Goal: Information Seeking & Learning: Find specific page/section

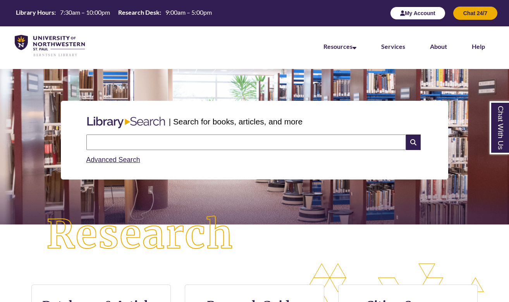
click at [425, 14] on button "My Account" at bounding box center [417, 13] width 55 height 13
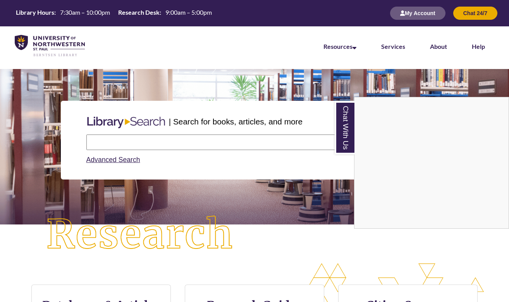
click at [104, 158] on div "Chat With Us" at bounding box center [254, 151] width 509 height 302
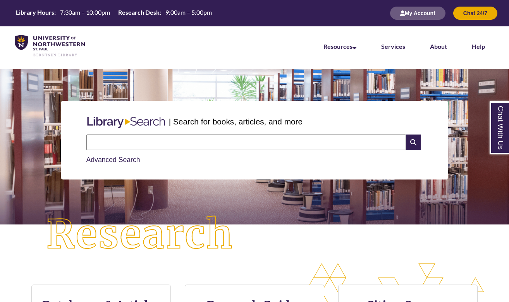
click at [105, 162] on link "Advanced Search" at bounding box center [113, 160] width 54 height 8
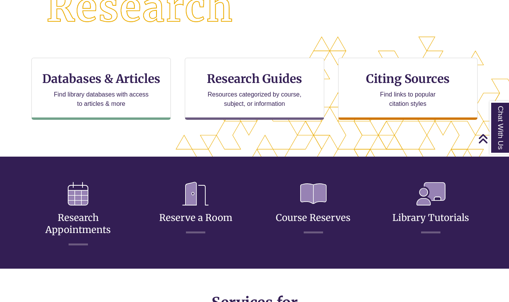
scroll to position [209, 0]
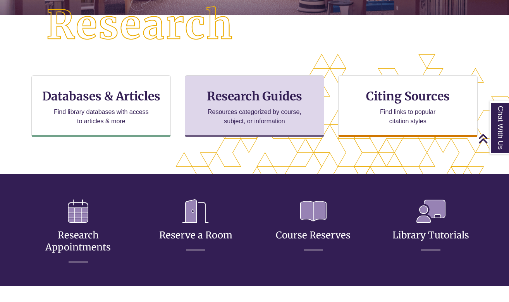
click at [240, 93] on h3 "Research Guides" at bounding box center [254, 96] width 126 height 15
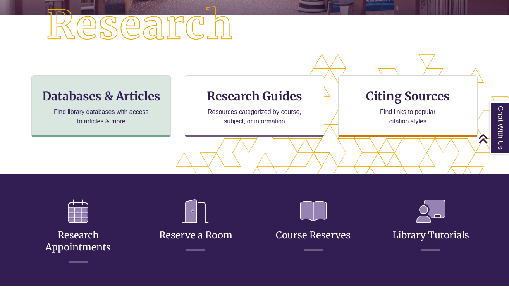
click at [109, 103] on h3 "Databases & Articles" at bounding box center [101, 96] width 126 height 15
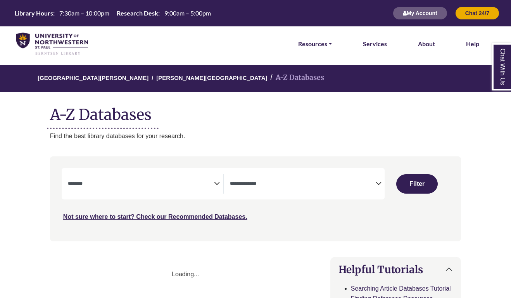
select select "Database Subject Filter"
select select "Database Types Filter"
select select "Database Subject Filter"
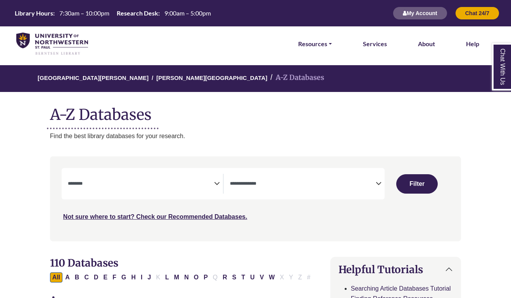
click at [205, 181] on textarea "Search" at bounding box center [141, 184] width 146 height 6
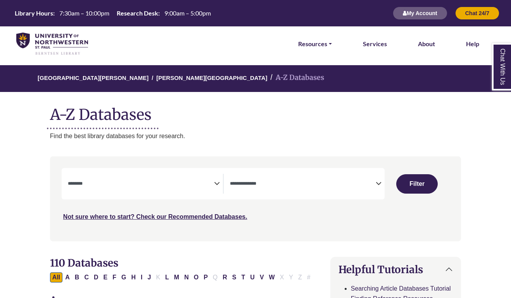
click at [217, 185] on icon "Search filters" at bounding box center [217, 182] width 6 height 12
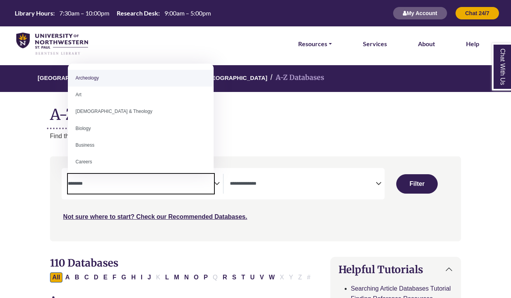
click at [266, 121] on h1 "A-Z Databases" at bounding box center [255, 112] width 411 height 24
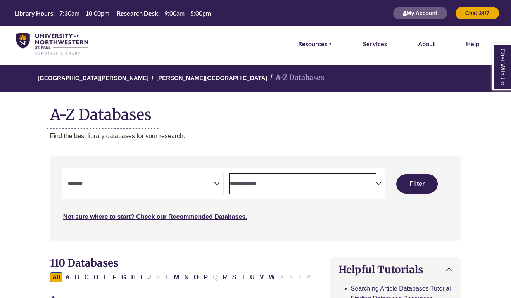
click at [375, 174] on span "Search filters" at bounding box center [303, 184] width 146 height 20
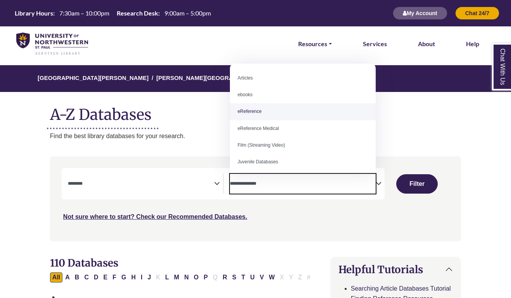
select select "*****"
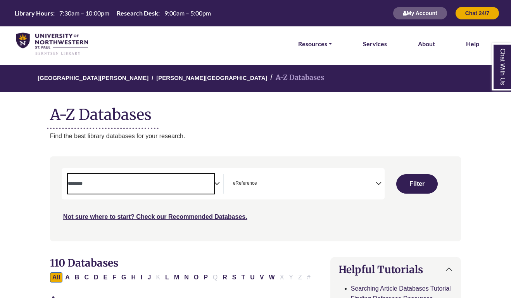
click at [210, 184] on textarea "Search" at bounding box center [141, 184] width 146 height 6
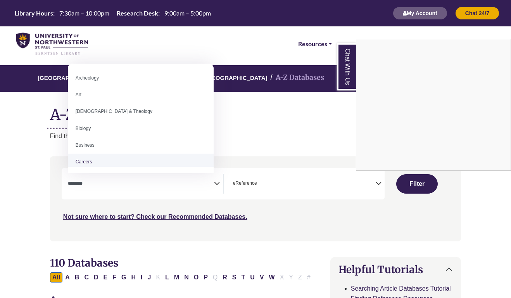
scroll to position [37, 0]
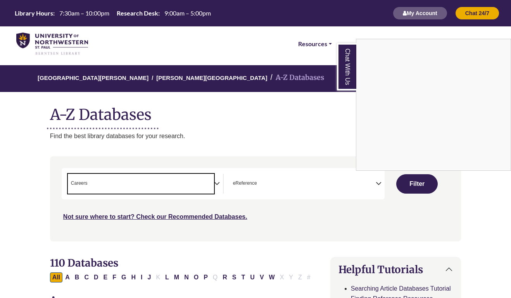
click at [401, 183] on div "Chat With Us" at bounding box center [255, 149] width 511 height 298
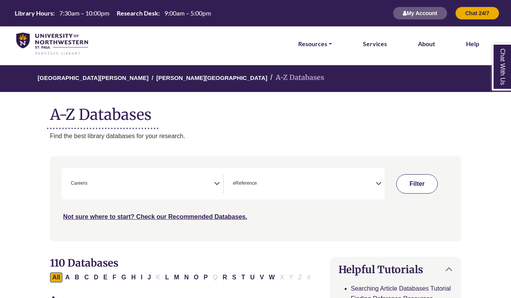
click at [415, 180] on button "Filter" at bounding box center [416, 183] width 41 height 19
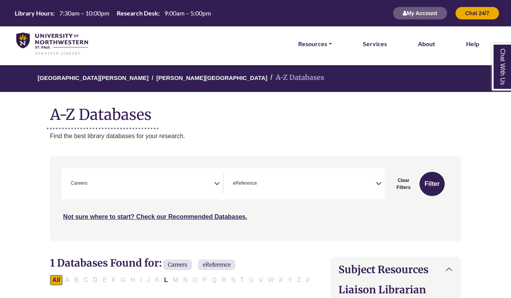
click at [211, 183] on span "× Careers" at bounding box center [141, 184] width 146 height 20
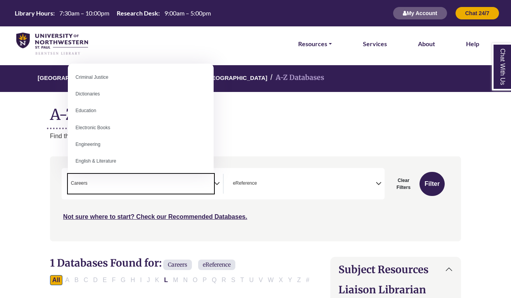
scroll to position [188, 0]
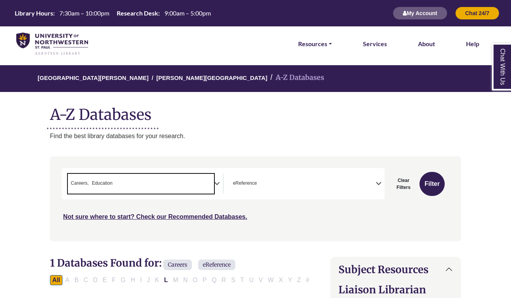
click at [90, 181] on li "× Education" at bounding box center [101, 182] width 24 height 7
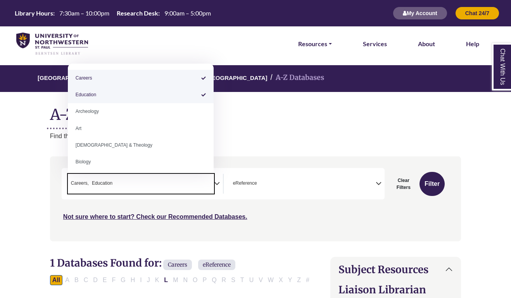
click at [87, 183] on span "Careers" at bounding box center [80, 182] width 18 height 7
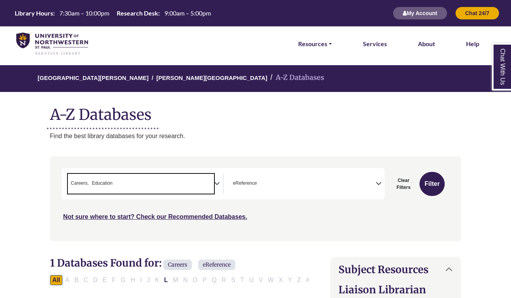
click at [87, 183] on span "Careers" at bounding box center [80, 182] width 18 height 7
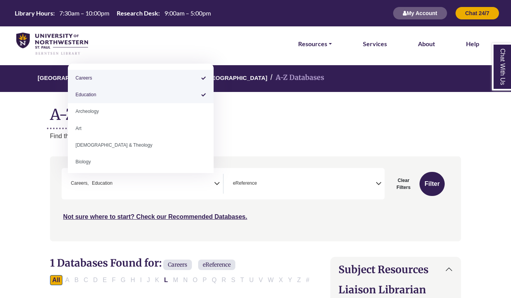
select select "*****"
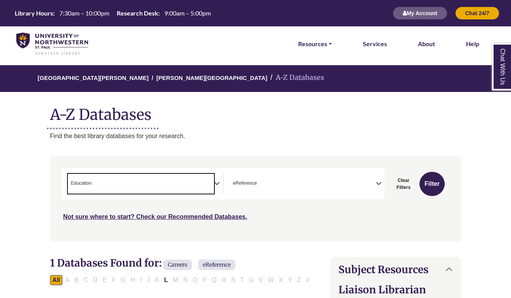
click at [156, 179] on span "× Education" at bounding box center [141, 184] width 146 height 20
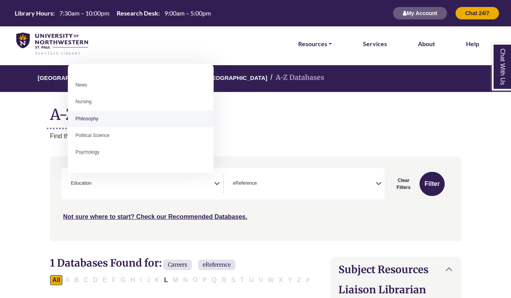
scroll to position [552, 0]
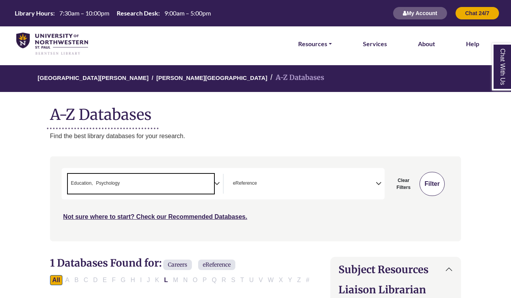
click at [434, 179] on button "Filter" at bounding box center [431, 184] width 25 height 24
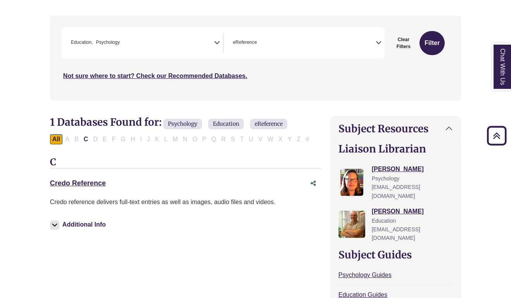
scroll to position [139, 0]
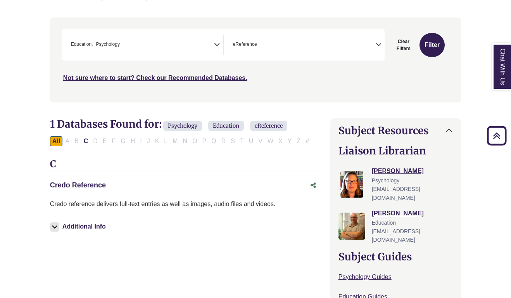
click at [92, 183] on link "Credo Reference This link opens in a new window" at bounding box center [78, 185] width 56 height 8
